Goal: Information Seeking & Learning: Check status

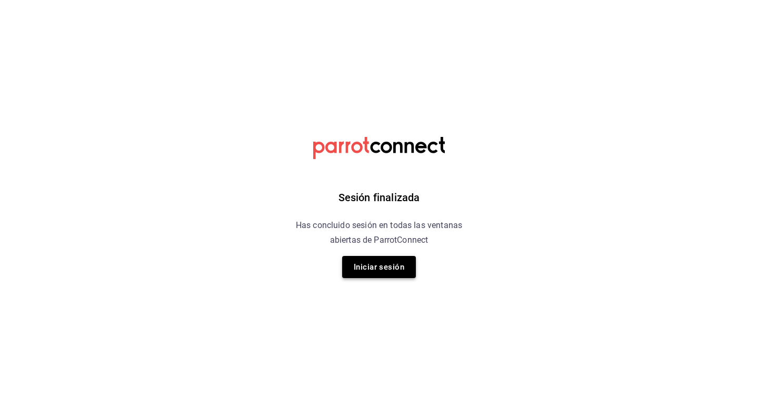
click at [380, 266] on button "Iniciar sesión" at bounding box center [379, 267] width 74 height 22
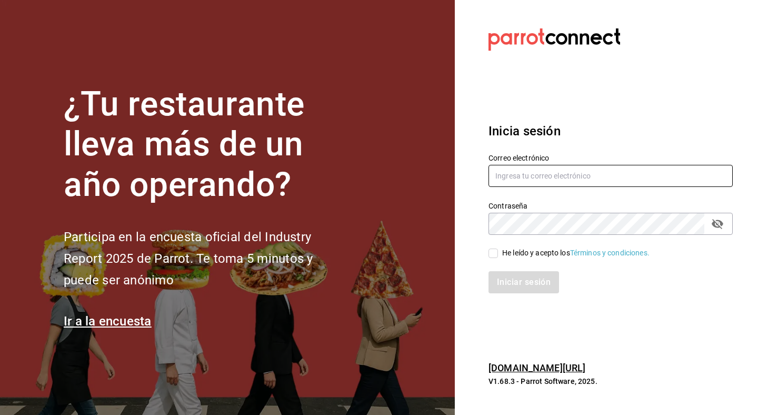
type input "alejandro@foodinmotion.mx"
click at [553, 182] on input "alejandro@foodinmotion.mx" at bounding box center [611, 176] width 244 height 22
click at [471, 252] on section "Datos incorrectos. Verifica que tu Correo o Contraseña estén bien escritos. Ini…" at bounding box center [606, 207] width 303 height 415
click at [491, 254] on input "He leído y acepto los Términos y condiciones." at bounding box center [493, 253] width 9 height 9
checkbox input "true"
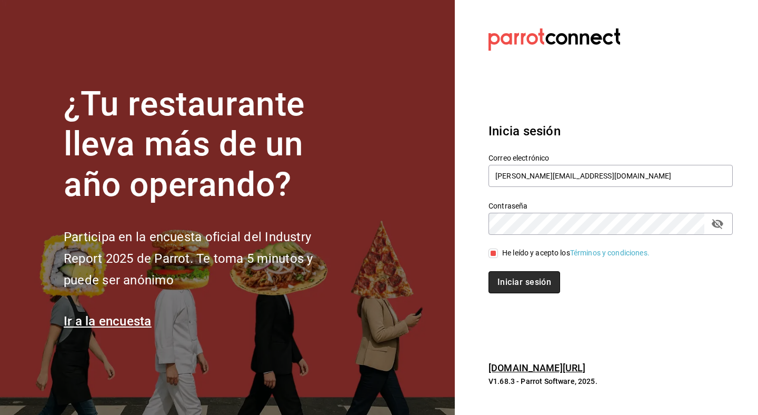
click at [505, 293] on button "Iniciar sesión" at bounding box center [525, 282] width 72 height 22
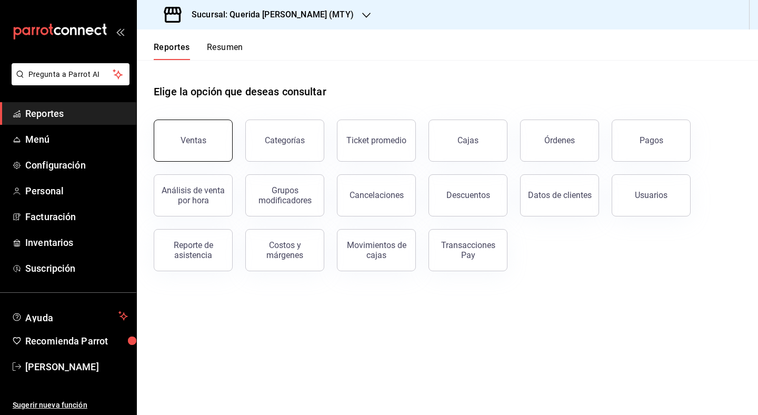
click at [205, 134] on button "Ventas" at bounding box center [193, 141] width 79 height 42
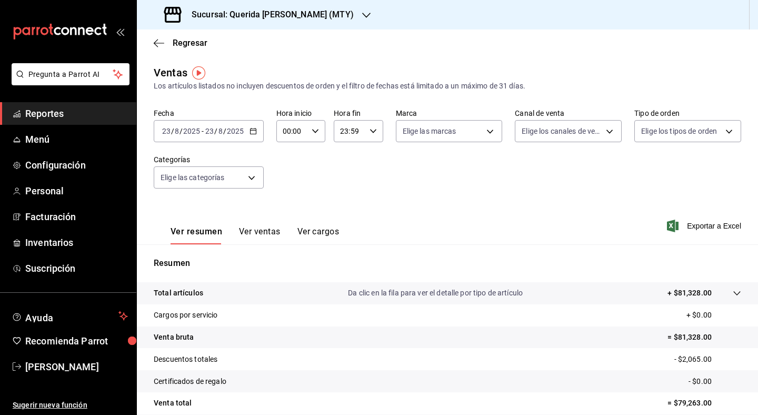
click at [210, 78] on div "Ventas Los artículos listados no incluyen descuentos de orden y el filtro de fe…" at bounding box center [448, 78] width 588 height 27
click at [203, 76] on img "button" at bounding box center [198, 72] width 13 height 13
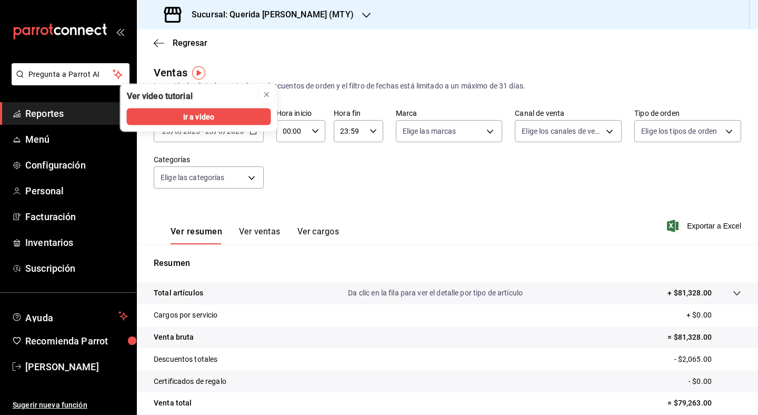
click at [270, 94] on icon "close" at bounding box center [267, 95] width 8 height 8
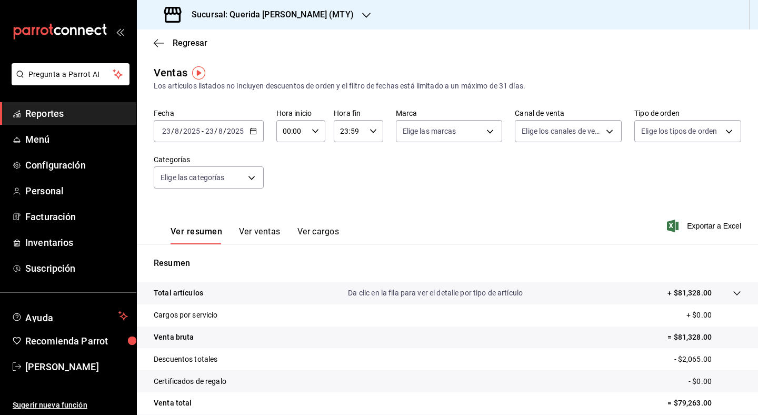
click at [162, 37] on div "Regresar" at bounding box center [448, 42] width 622 height 27
click at [162, 38] on span "Regresar" at bounding box center [181, 43] width 54 height 10
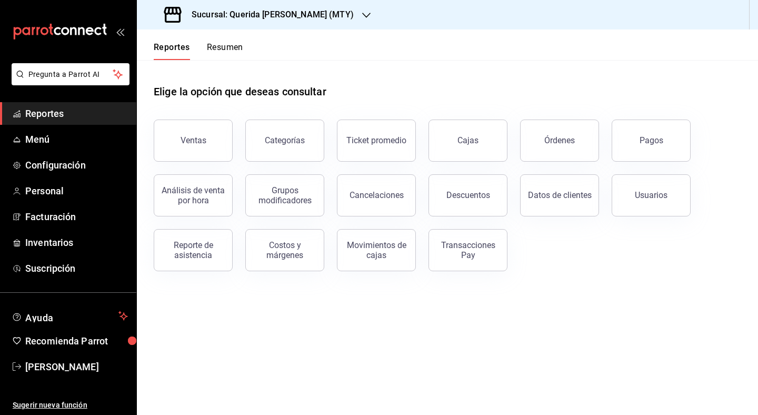
click at [241, 46] on button "Resumen" at bounding box center [225, 51] width 36 height 18
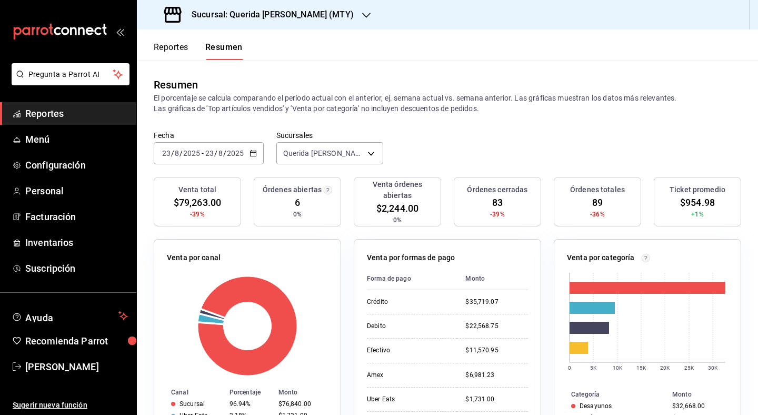
click at [362, 18] on icon "button" at bounding box center [366, 15] width 8 height 8
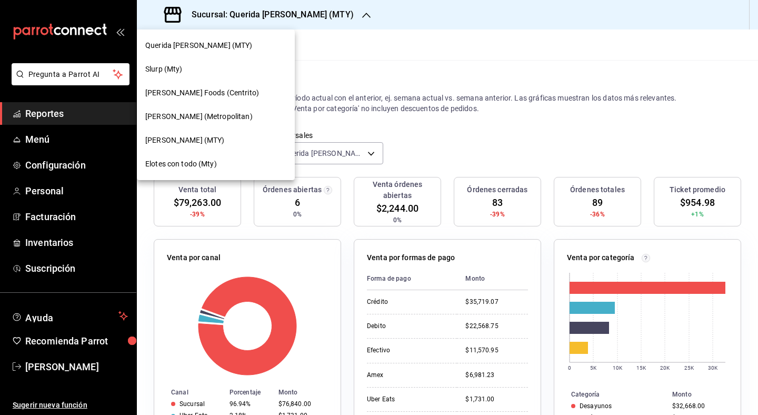
click at [194, 114] on span "Daisuke (Metropolitan)" at bounding box center [198, 116] width 107 height 11
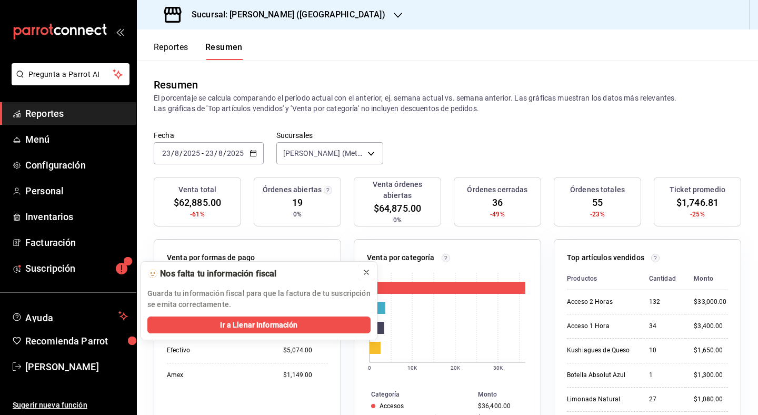
click at [368, 273] on icon at bounding box center [366, 272] width 4 height 4
